Goal: Find specific fact

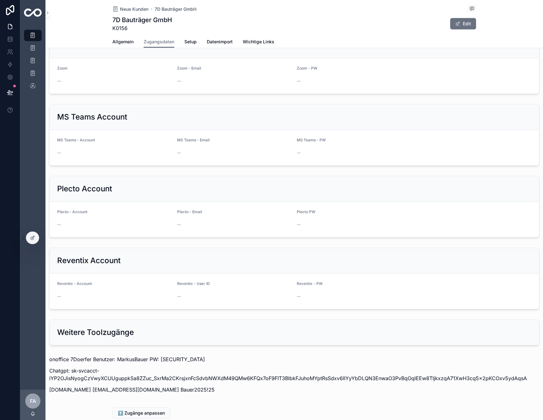
scroll to position [511, 0]
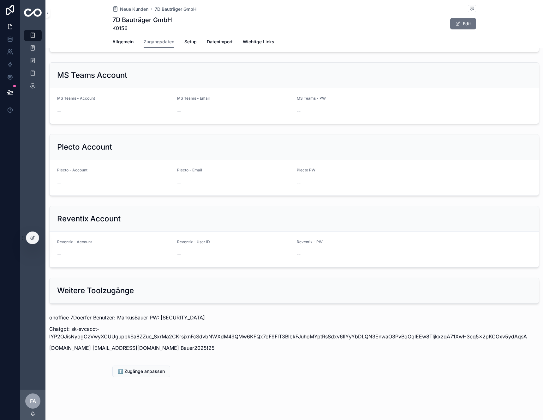
click at [86, 315] on p "onoffice 7Doerfer Benutzer: MarkusBauer PW: [SECURITY_DATA]" at bounding box center [294, 317] width 490 height 8
copy p "7Doerfer"
click at [133, 319] on p "onoffice 7Doerfer Benutzer: MarkusBauer PW: [SECURITY_DATA]" at bounding box center [294, 317] width 490 height 8
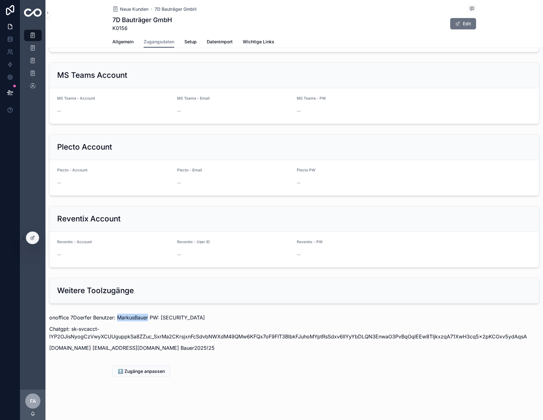
copy p "MarkusBauer"
click at [172, 320] on p "onoffice 7Doerfer Benutzer: MarkusBauer PW: [SECURITY_DATA]" at bounding box center [294, 317] width 490 height 8
copy p "mb123456"
